Goal: Find specific page/section: Find specific page/section

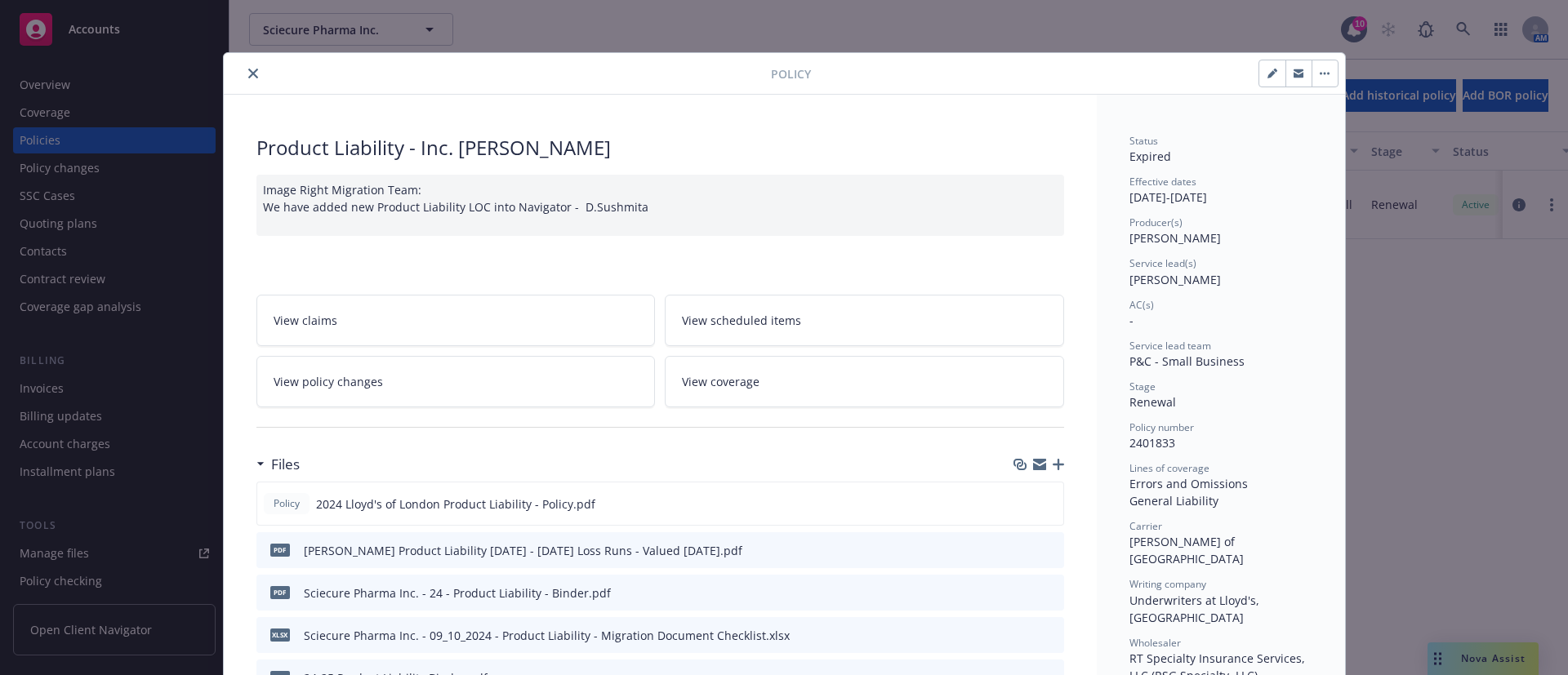
click at [244, 67] on button "close" at bounding box center [253, 74] width 20 height 20
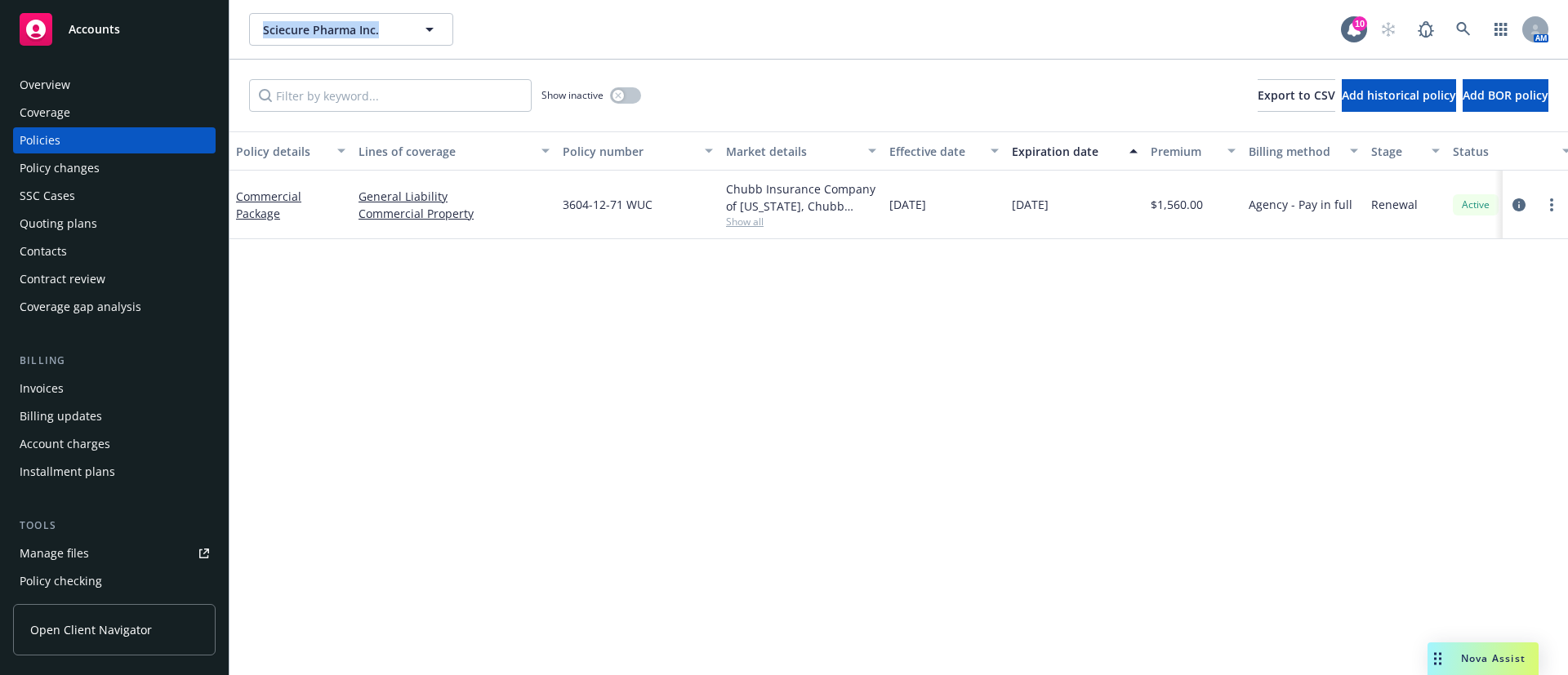
drag, startPoint x: 240, startPoint y: 25, endPoint x: 512, endPoint y: 52, distance: 273.3
click at [512, 52] on div "Sciecure Pharma Inc. Sciecure Pharma Inc. 10 AM" at bounding box center [898, 29] width 1338 height 58
copy span "Sciecure Pharma Inc."
